Goal: Find specific page/section: Locate a particular part of the current website

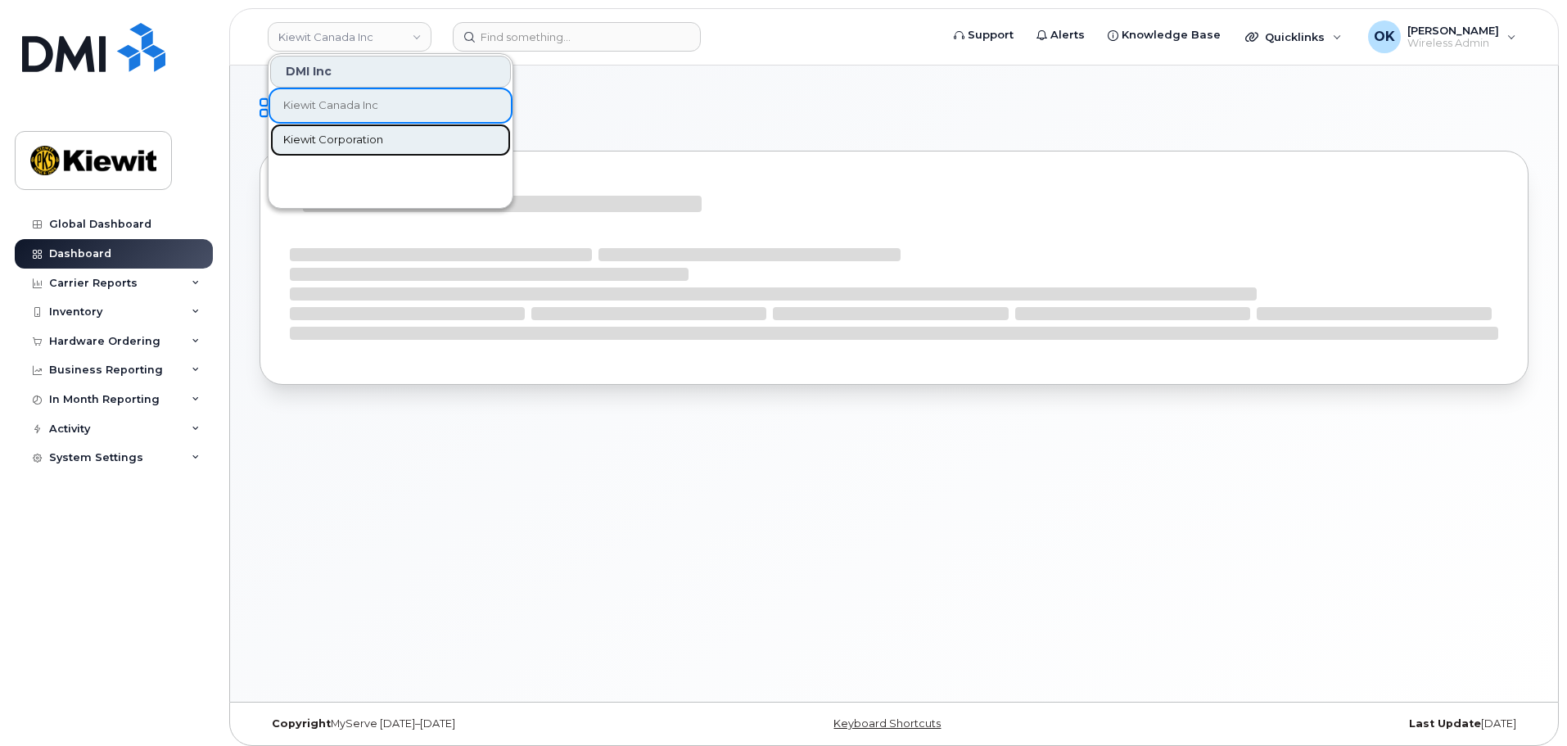
click at [366, 137] on span "Kiewit Corporation" at bounding box center [333, 140] width 100 height 16
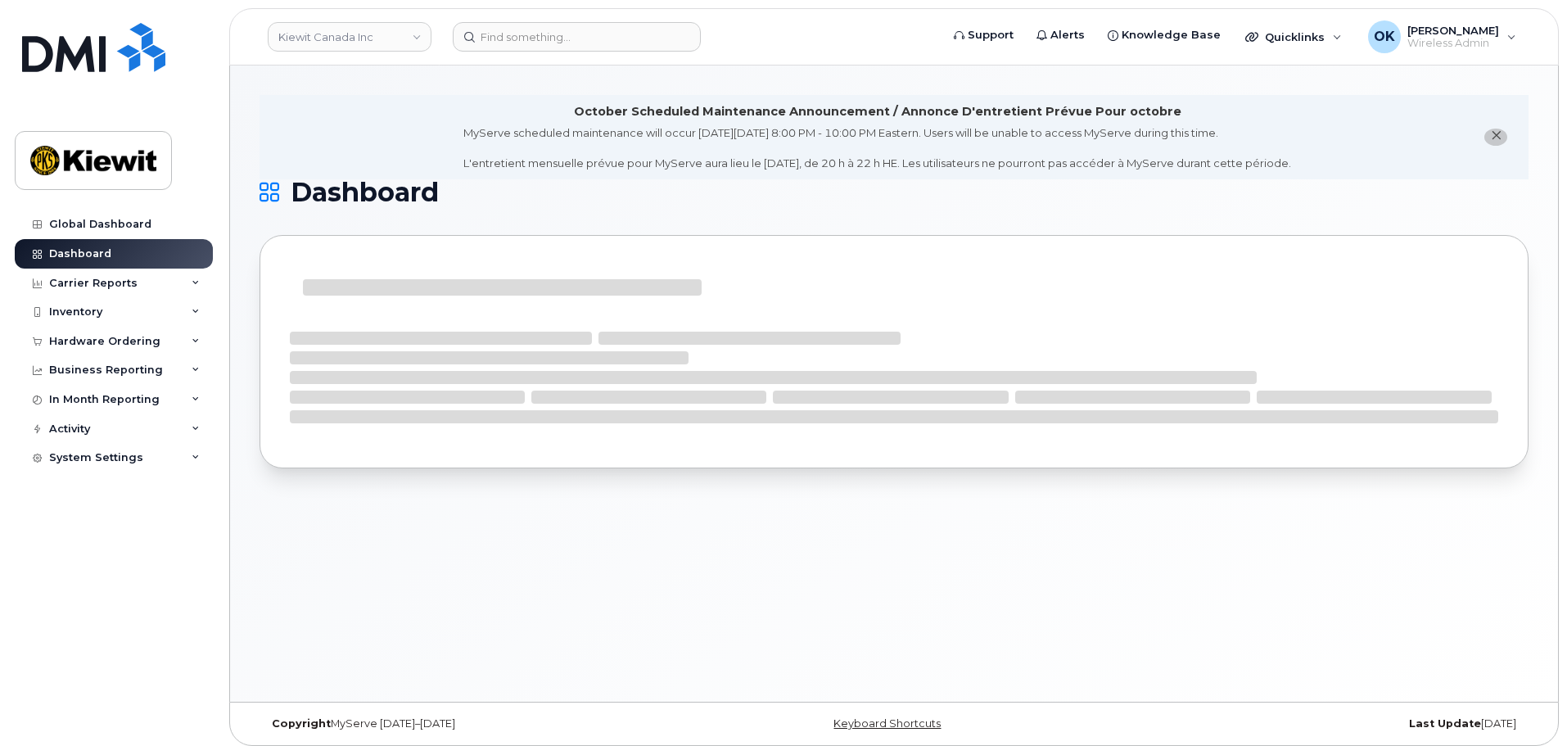
click at [363, 84] on div "October Scheduled Maintenance Announcement / Annonce D'entretient Prévue Pour o…" at bounding box center [894, 383] width 1328 height 636
click at [371, 41] on link "Kiewit Canada Inc" at bounding box center [350, 36] width 164 height 29
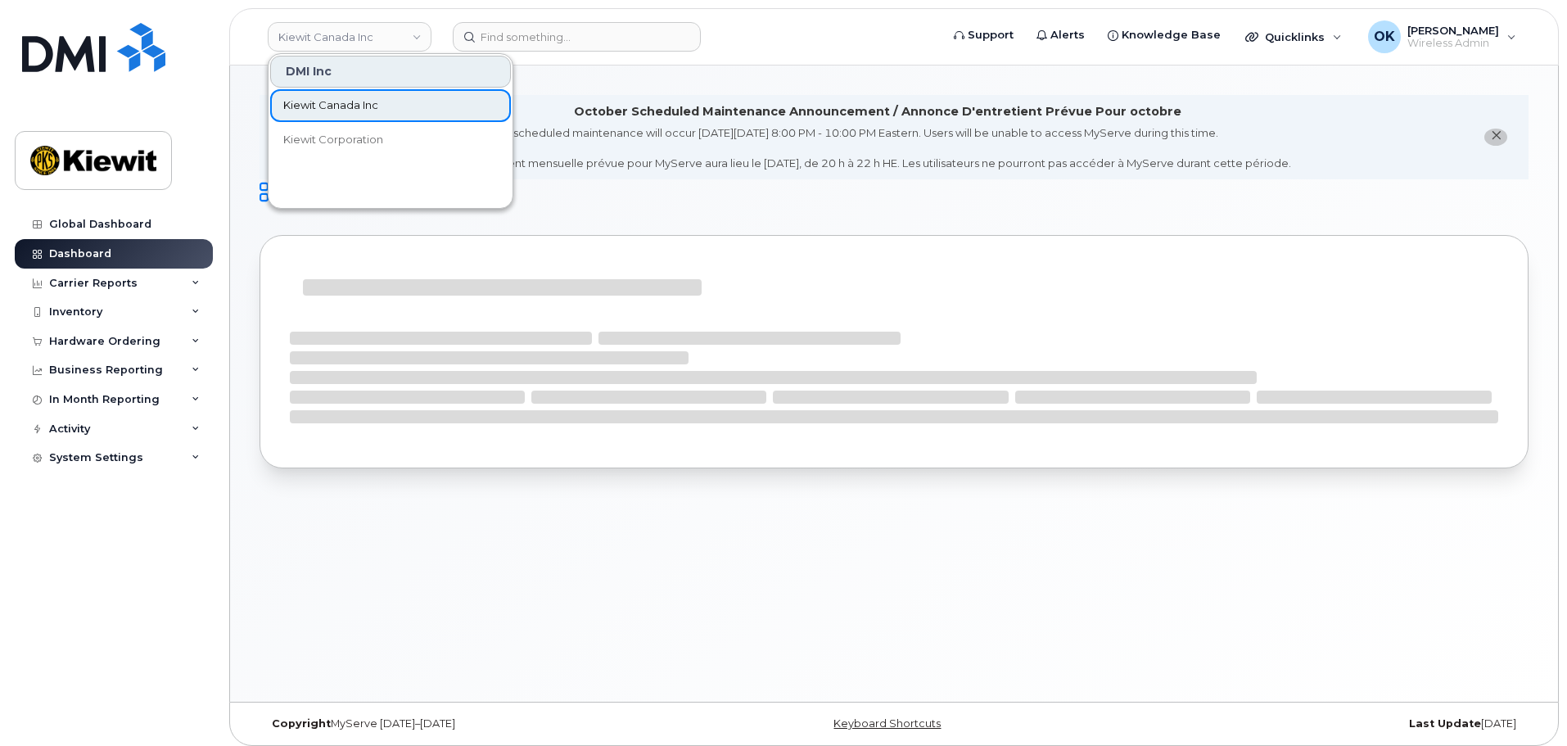
click at [358, 107] on span "Kiewit Canada Inc" at bounding box center [330, 105] width 95 height 16
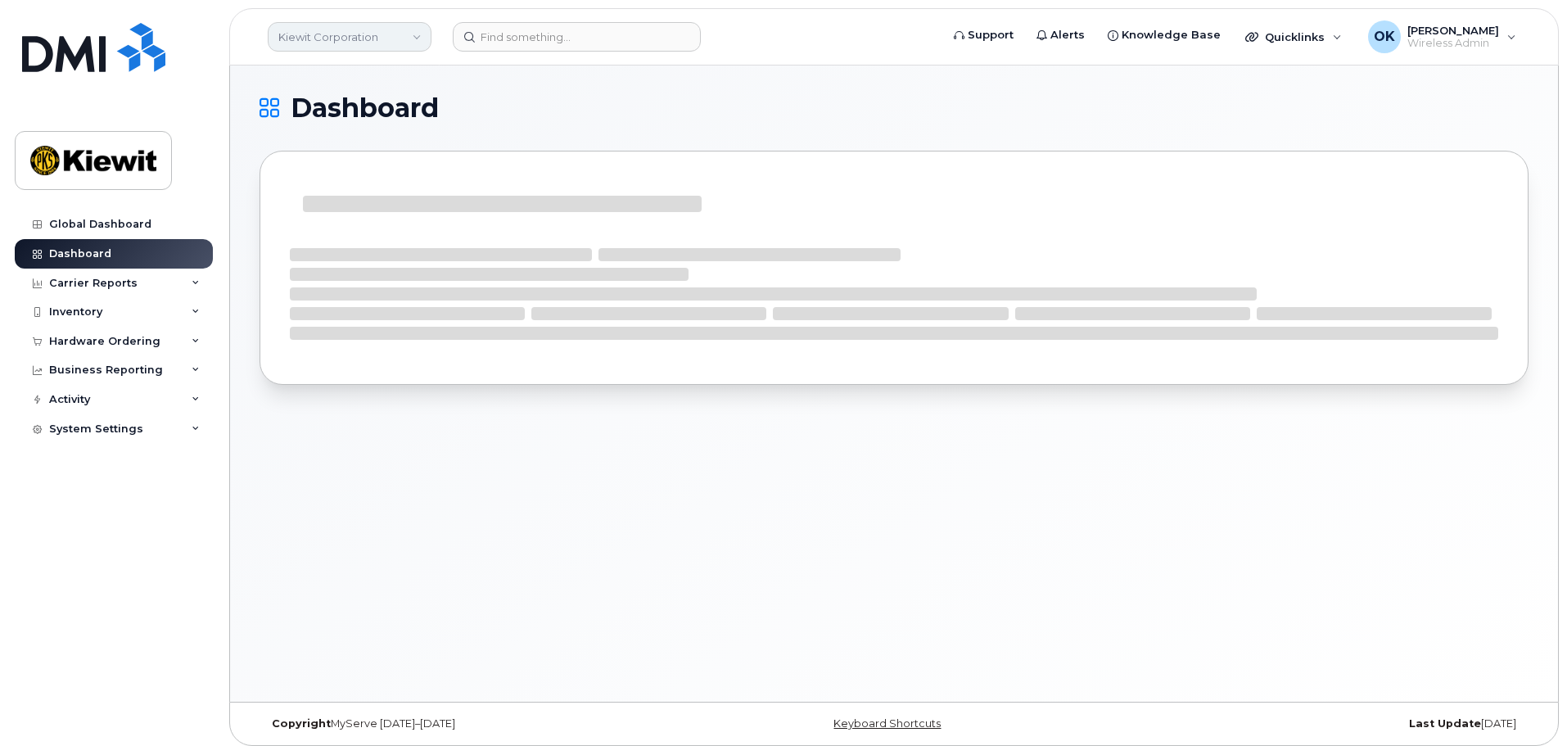
click at [373, 28] on link "Kiewit Corporation" at bounding box center [350, 36] width 164 height 29
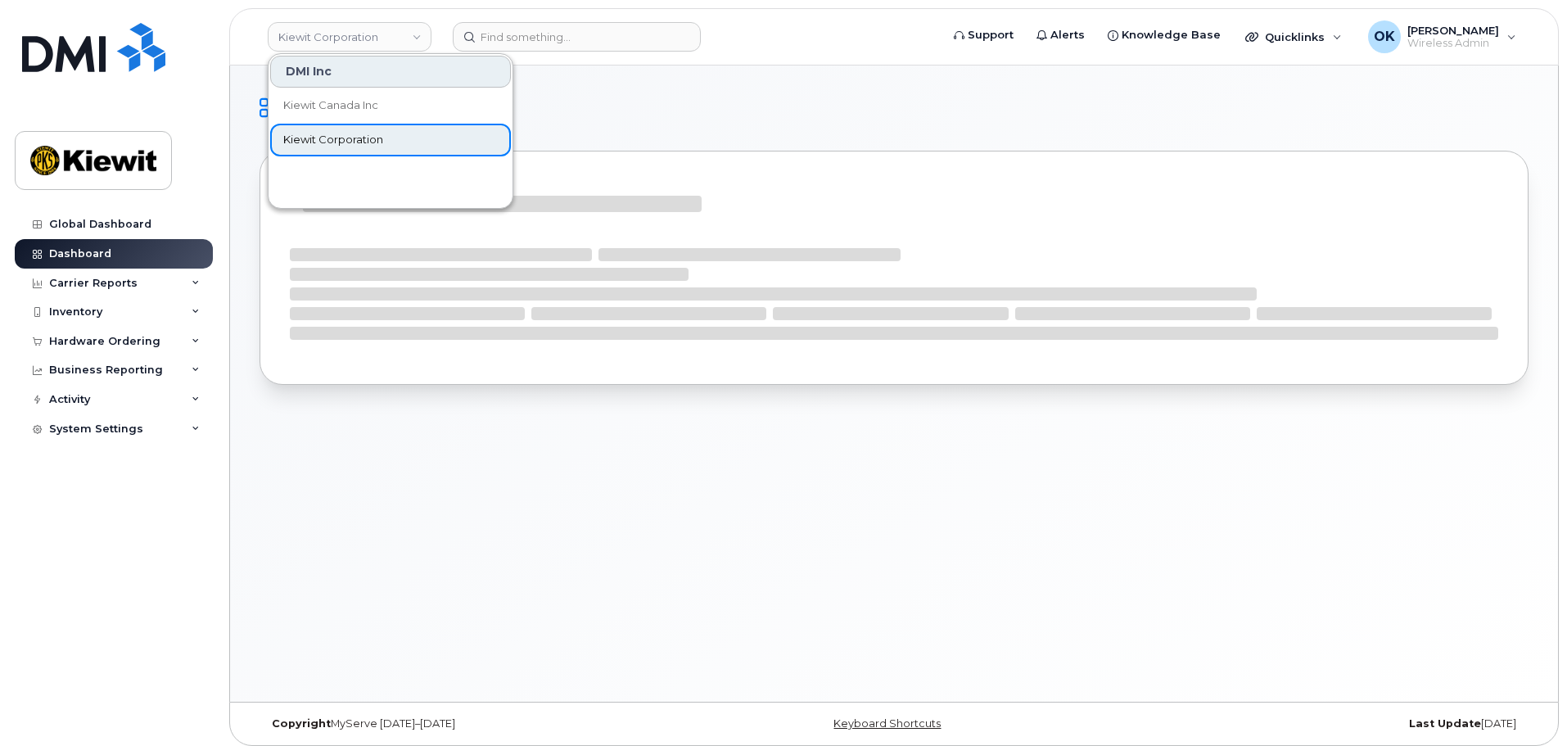
click at [390, 135] on link "Kiewit Corporation" at bounding box center [390, 140] width 241 height 33
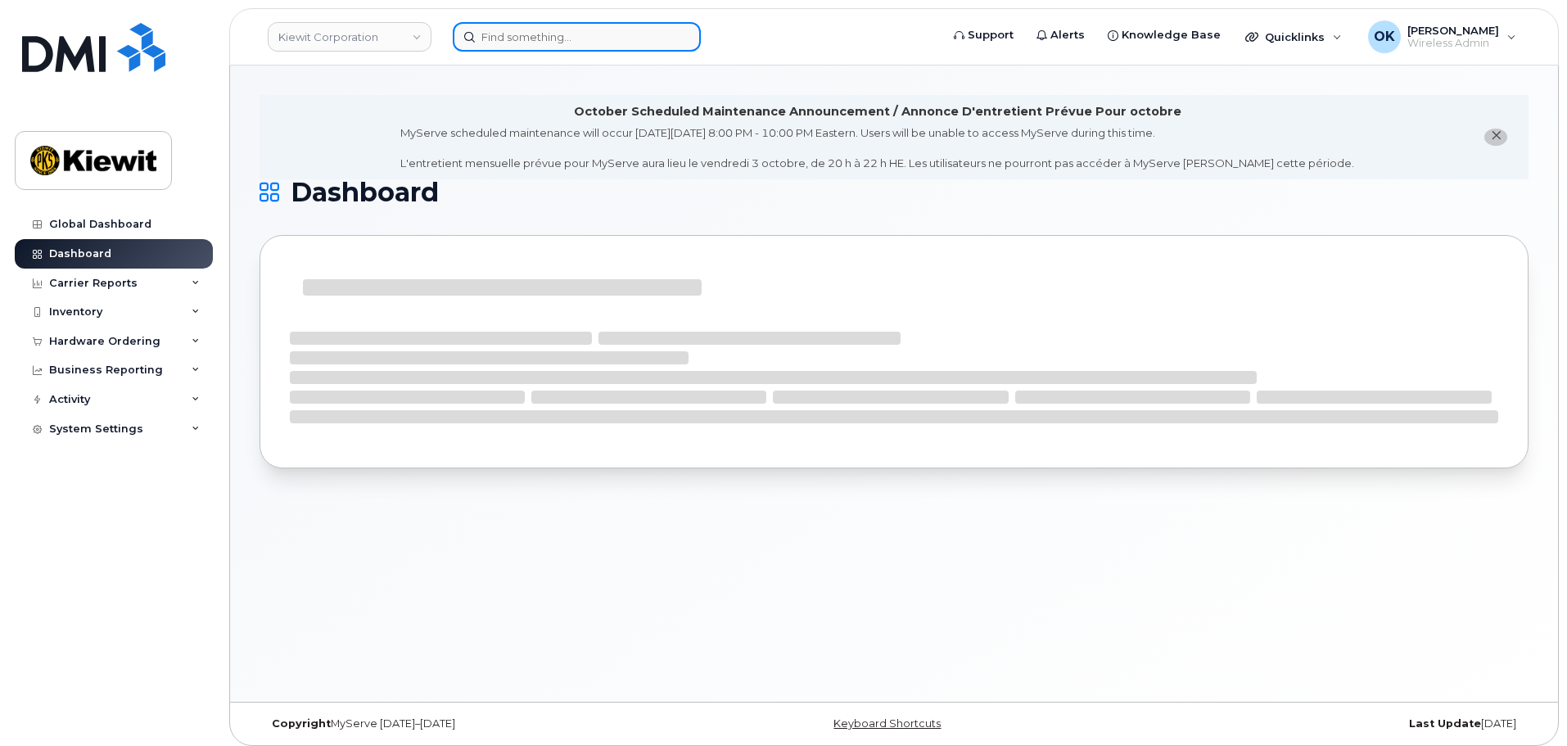
click at [498, 45] on input at bounding box center [577, 36] width 248 height 29
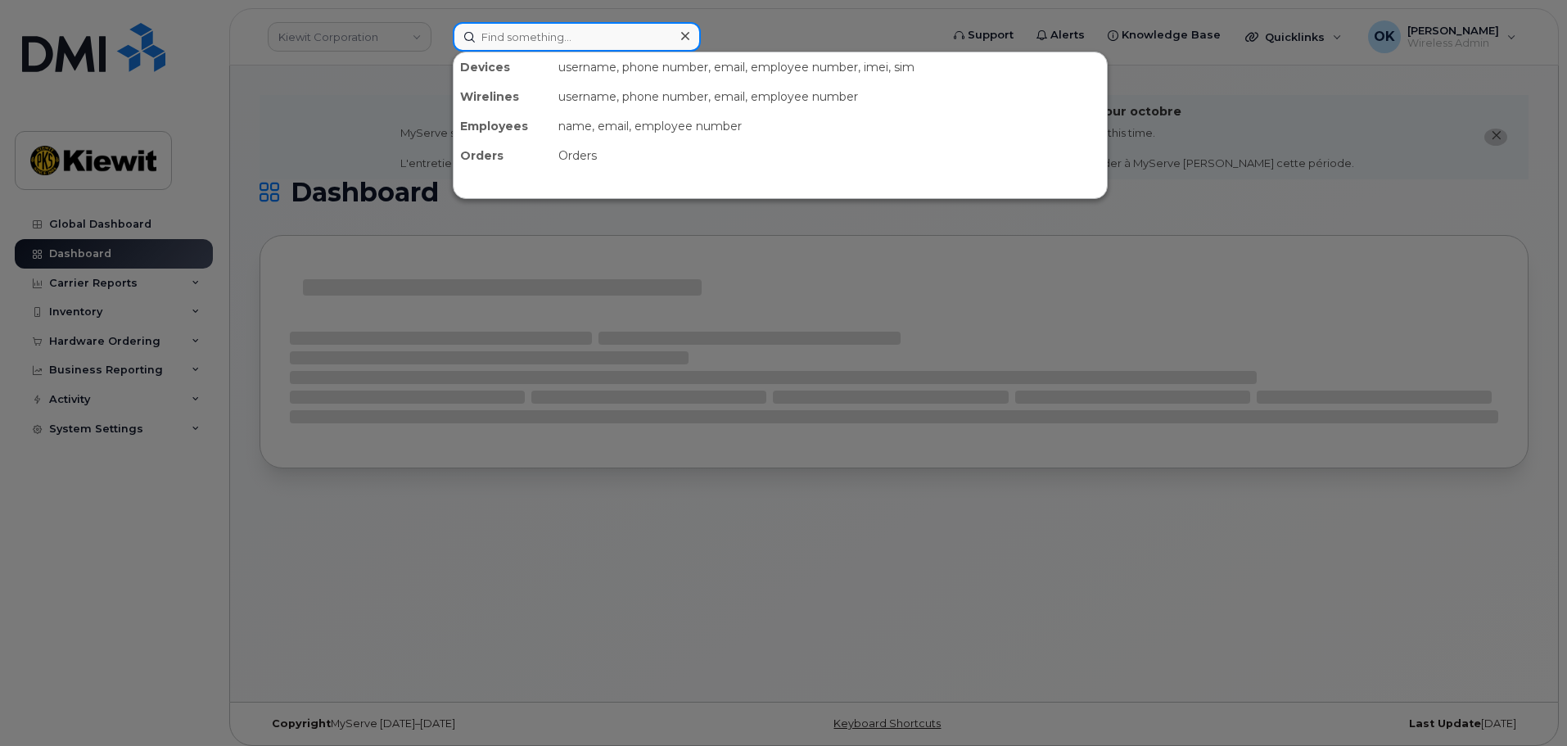
paste input "00579646"
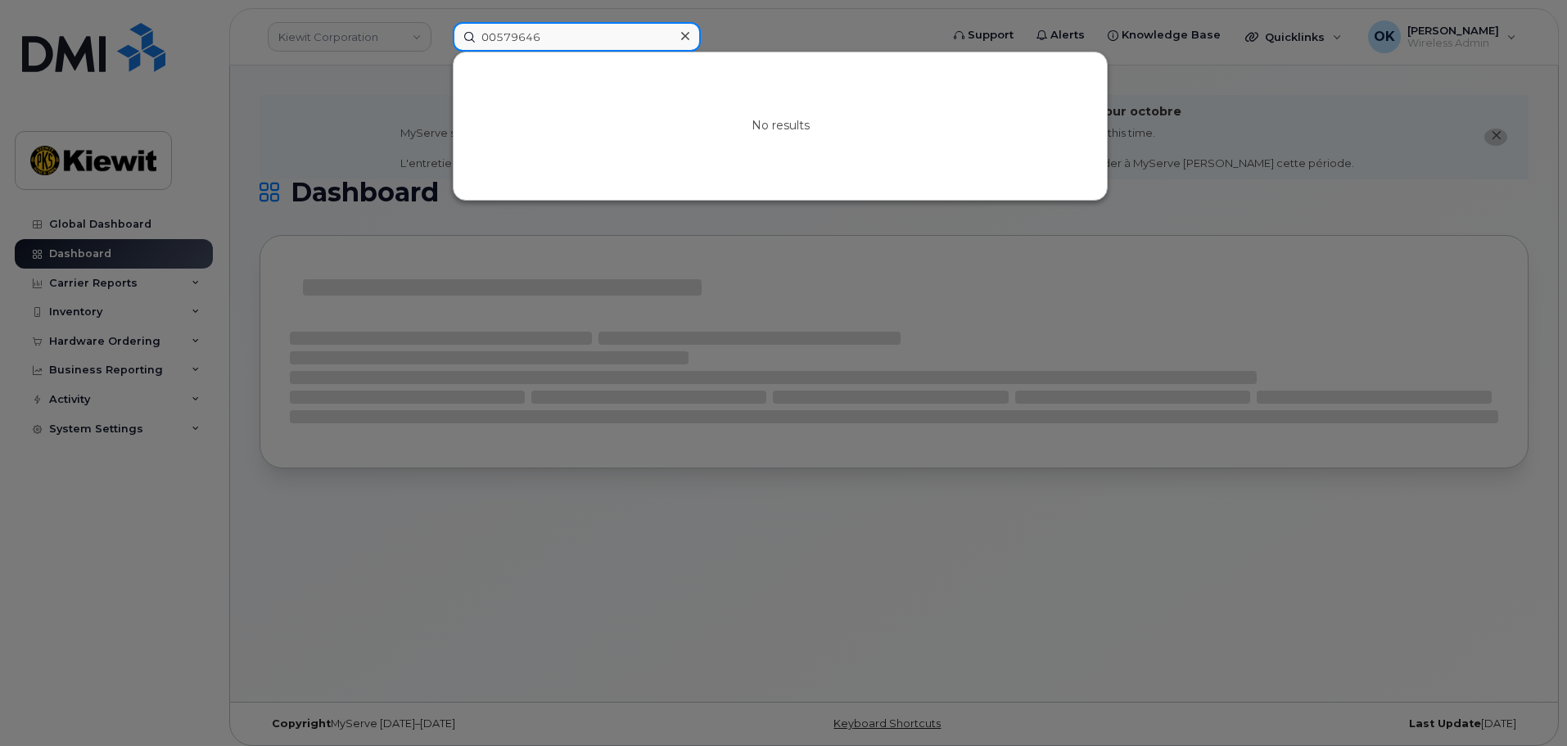
click at [494, 39] on input "00579646" at bounding box center [577, 36] width 248 height 29
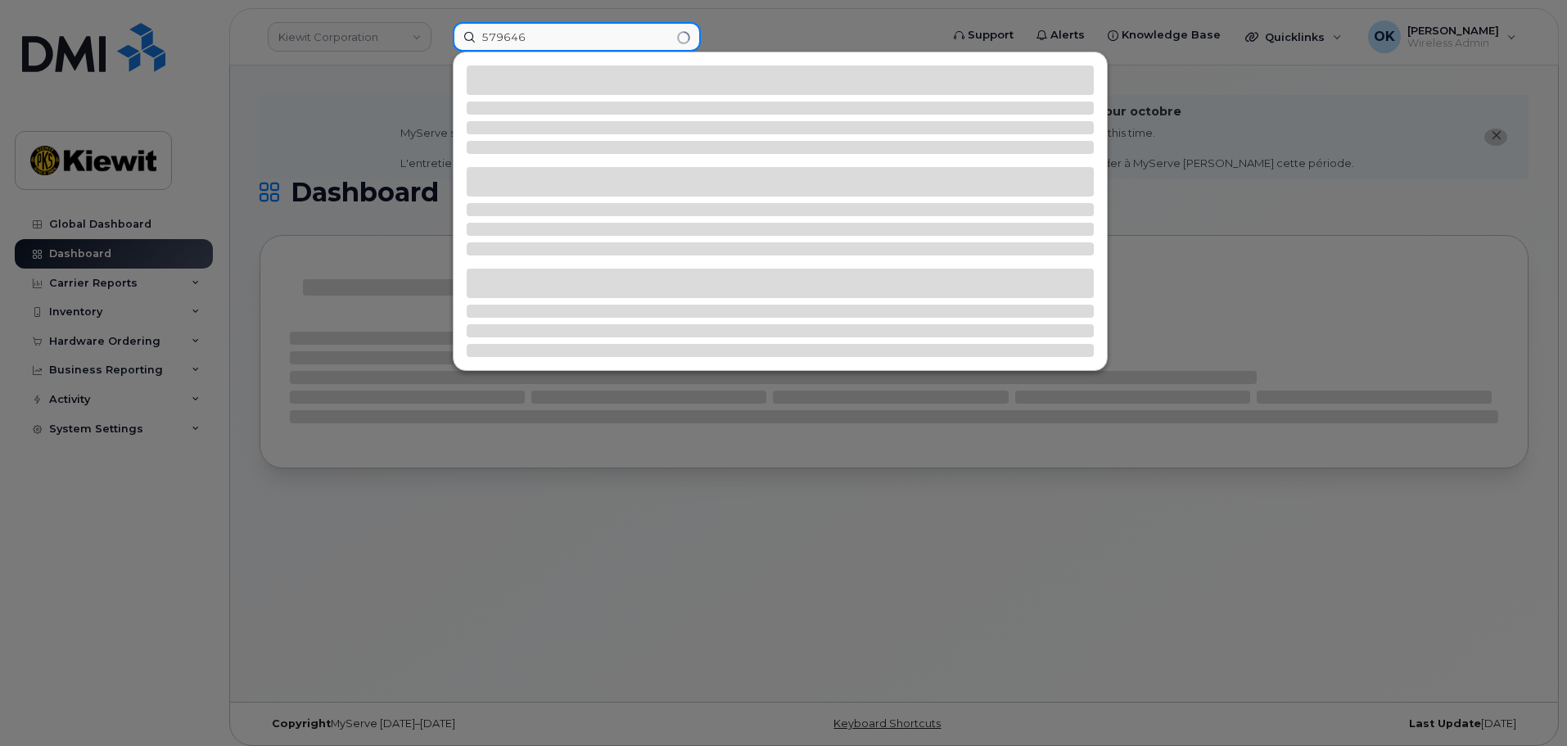
type input "579646"
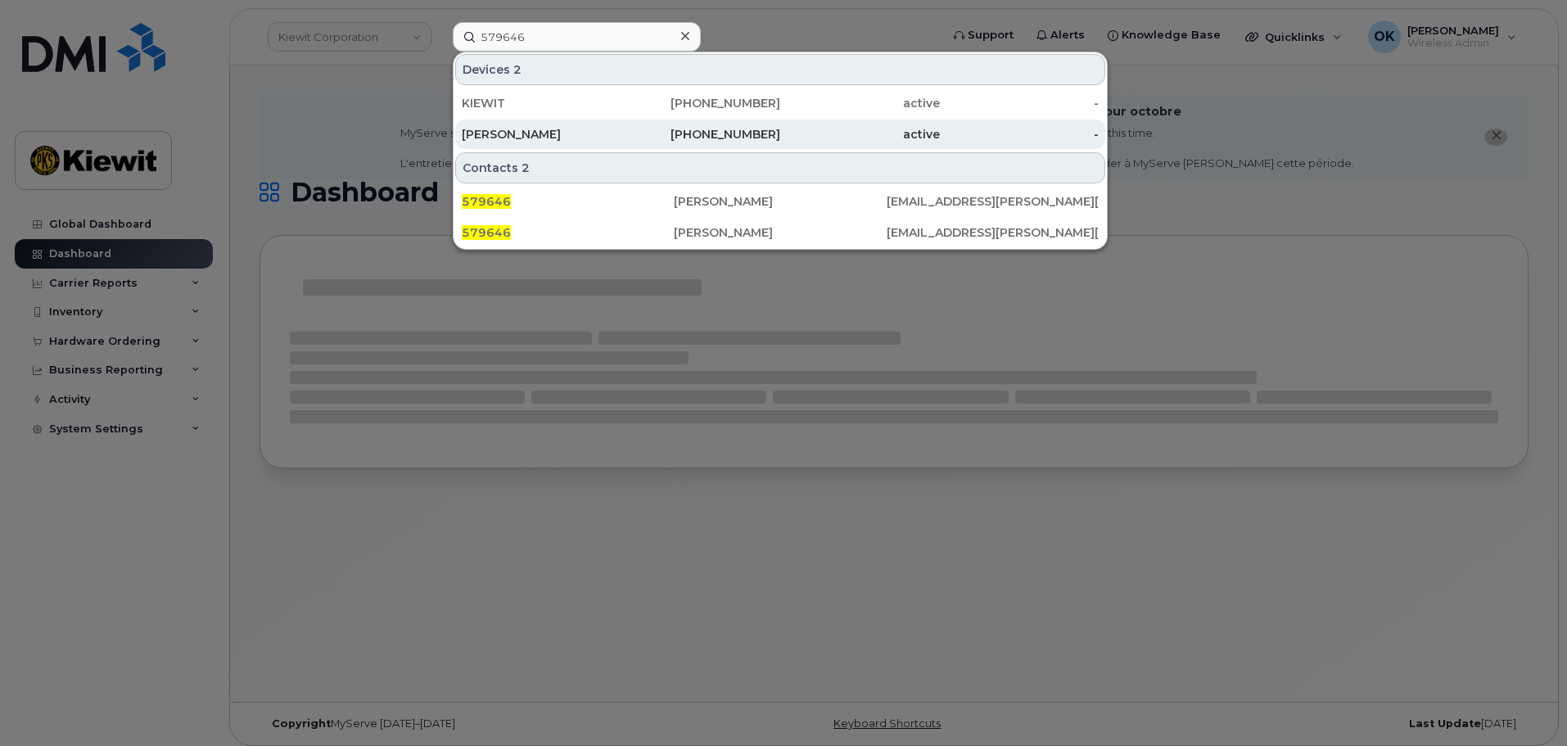
click at [726, 138] on div "945-372-6876" at bounding box center [701, 134] width 160 height 16
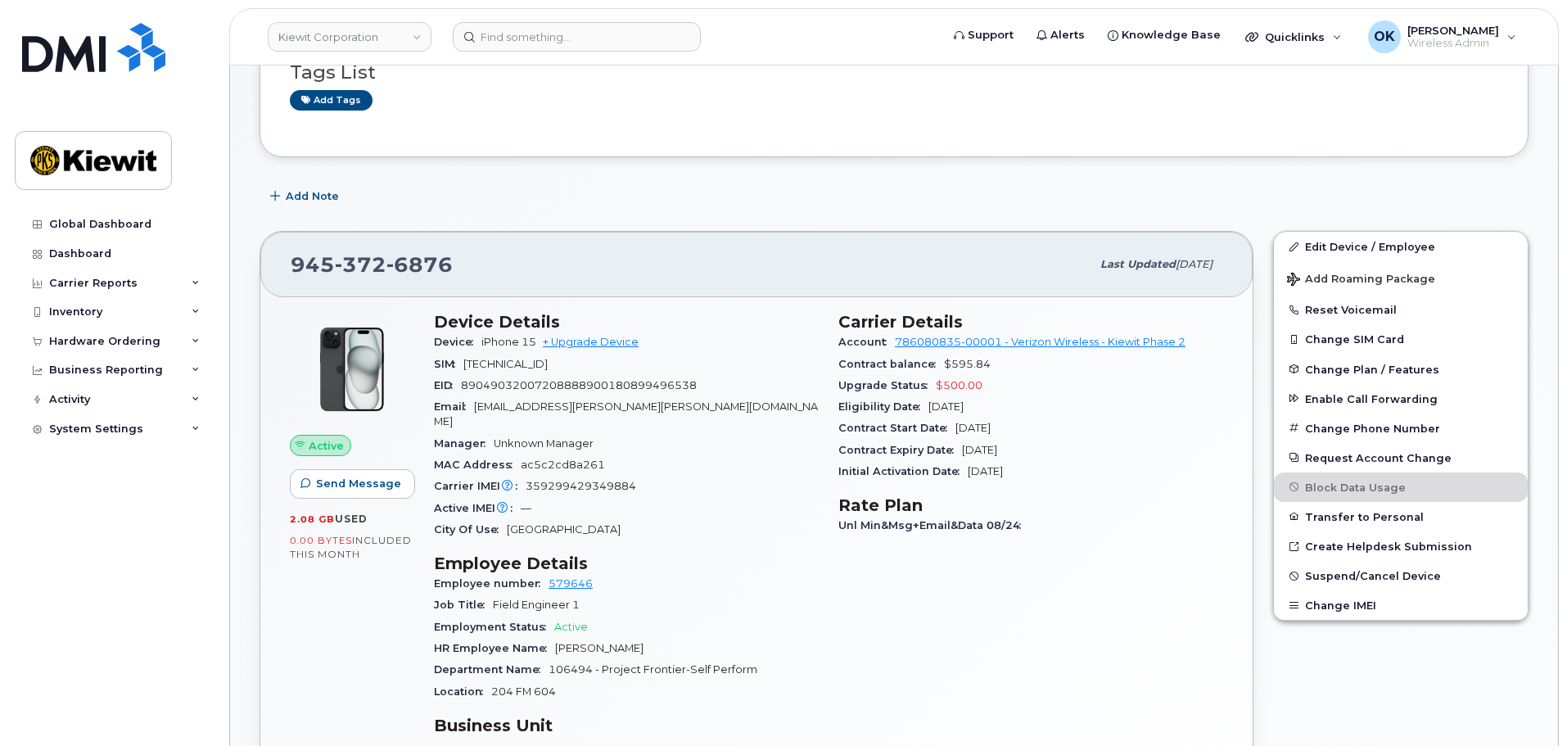
scroll to position [246, 0]
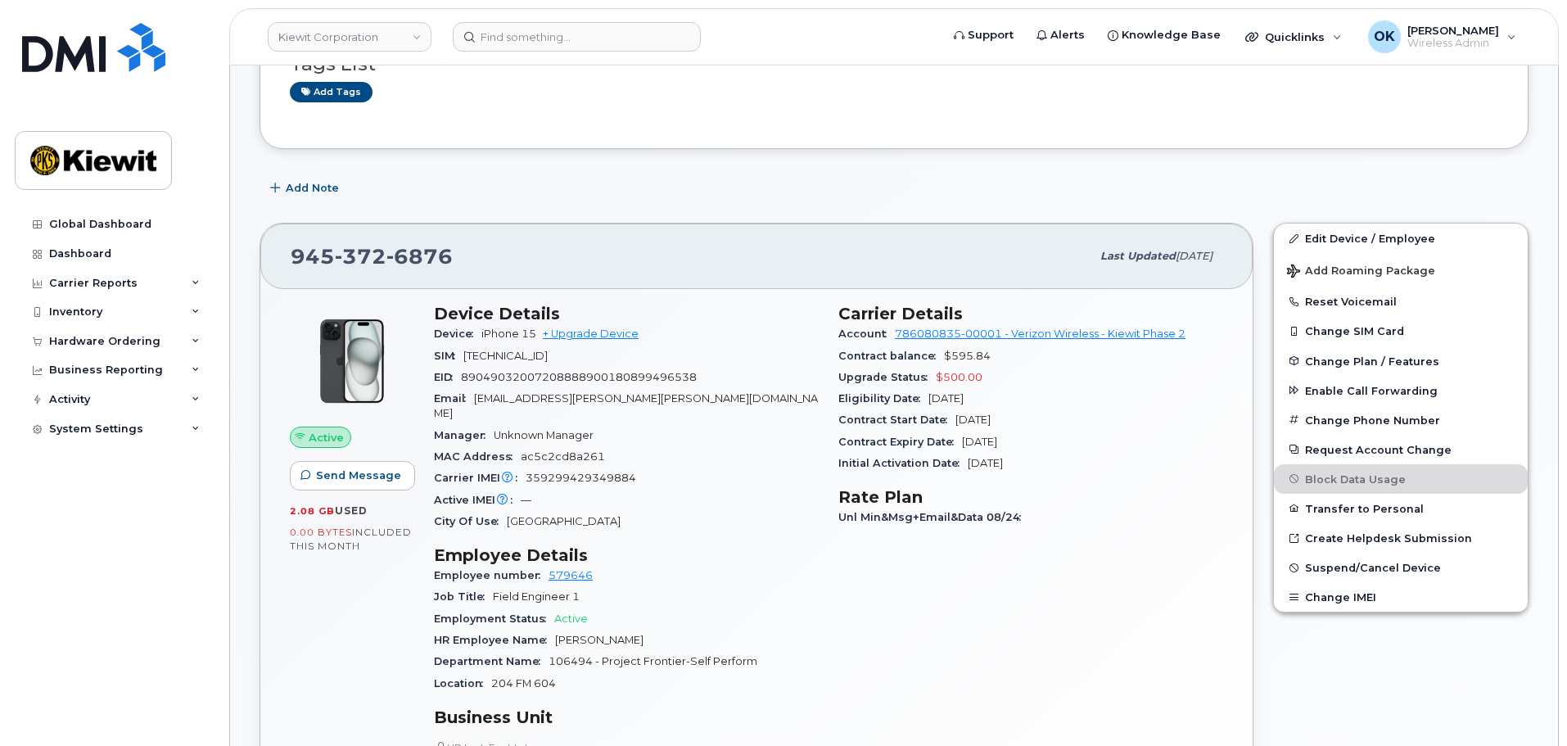
drag, startPoint x: 691, startPoint y: 497, endPoint x: 573, endPoint y: 403, distance: 150.9
click at [691, 511] on div "City Of Use [GEOGRAPHIC_DATA]" at bounding box center [626, 521] width 385 height 21
drag, startPoint x: 482, startPoint y: 335, endPoint x: 536, endPoint y: 341, distance: 54.3
click at [536, 341] on div "Device iPhone 15 + Upgrade Device" at bounding box center [626, 333] width 385 height 21
copy span "iPhone 15"
